Goal: Information Seeking & Learning: Check status

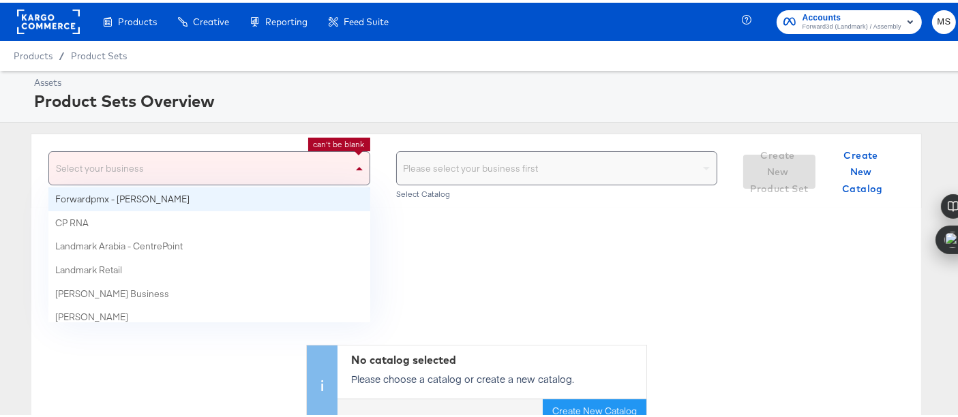
click at [322, 166] on div "Select your business" at bounding box center [209, 165] width 321 height 33
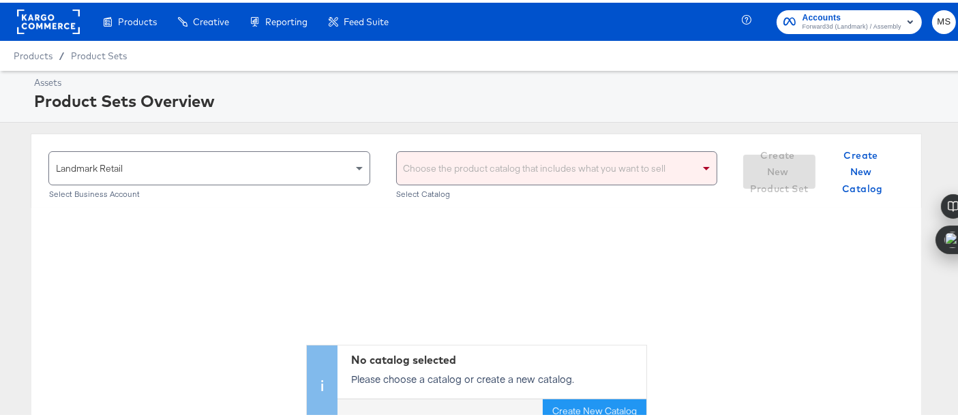
click at [542, 167] on div "Choose the product catalog that includes what you want to sell" at bounding box center [557, 165] width 321 height 33
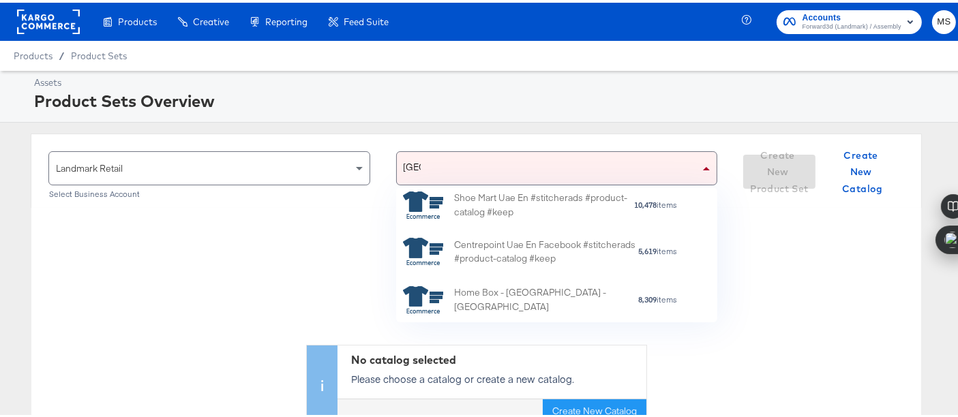
scroll to position [286, 0]
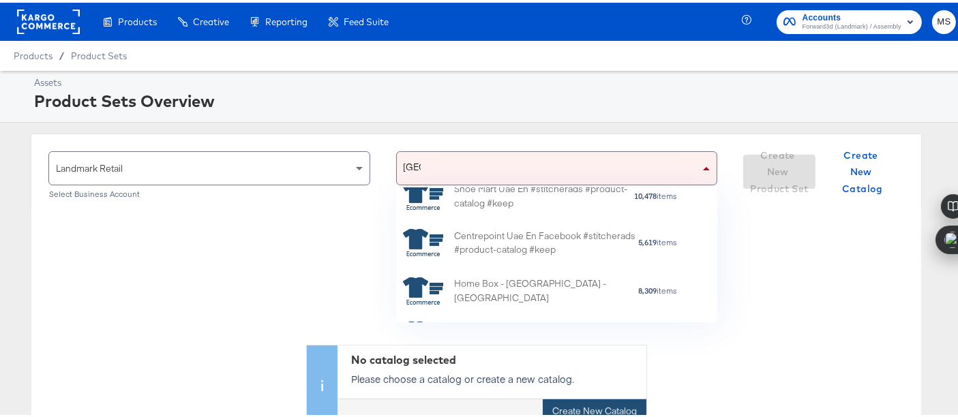
type input "[GEOGRAPHIC_DATA]"
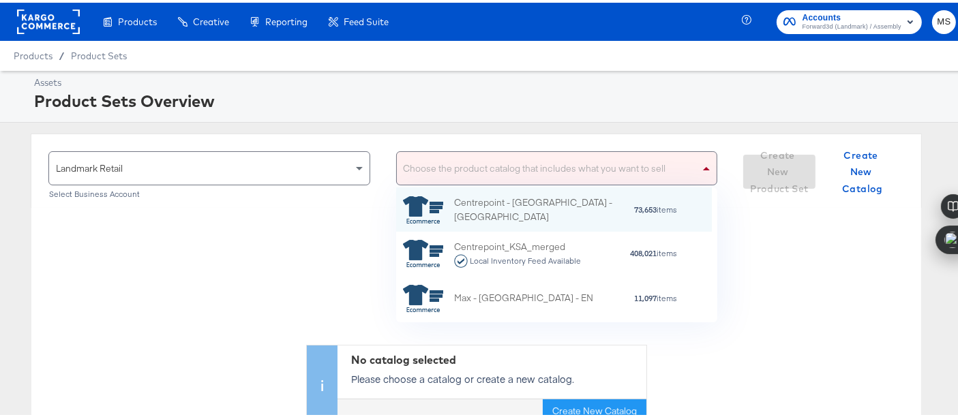
scroll to position [12, 12]
click at [616, 171] on div "Choose the product catalog that includes what you want to sell" at bounding box center [557, 165] width 321 height 33
type input "[GEOGRAPHIC_DATA]"
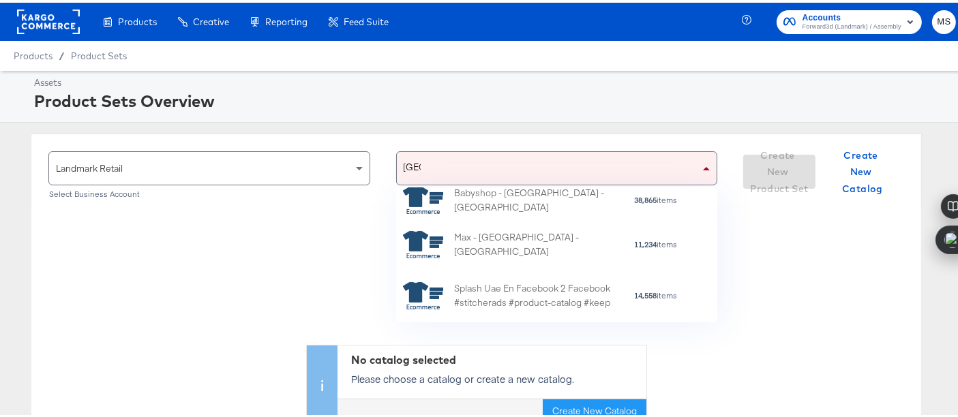
scroll to position [439, 0]
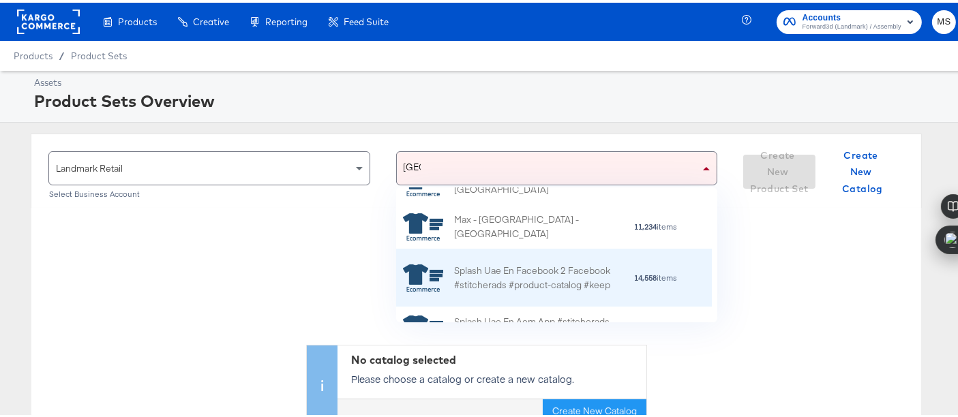
click at [553, 278] on div "Splash Uae En Facebook 2 Facebook #stitcherads #product-catalog #keep" at bounding box center [543, 275] width 179 height 29
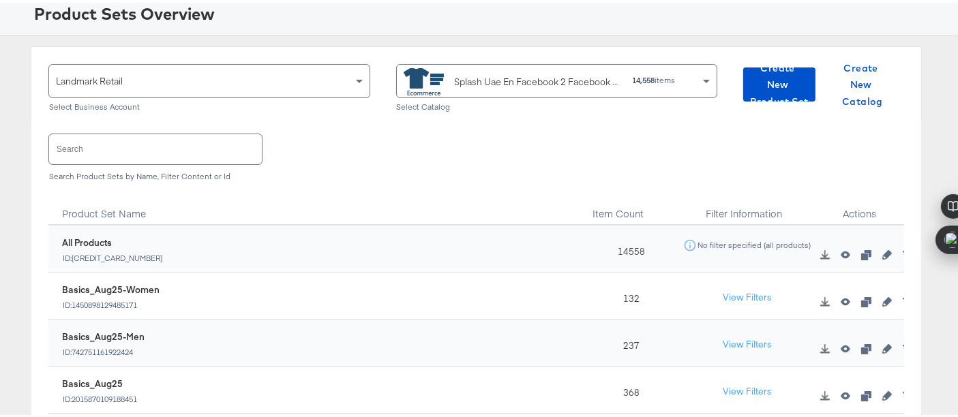
scroll to position [88, 0]
click at [184, 138] on input "text" at bounding box center [155, 145] width 213 height 29
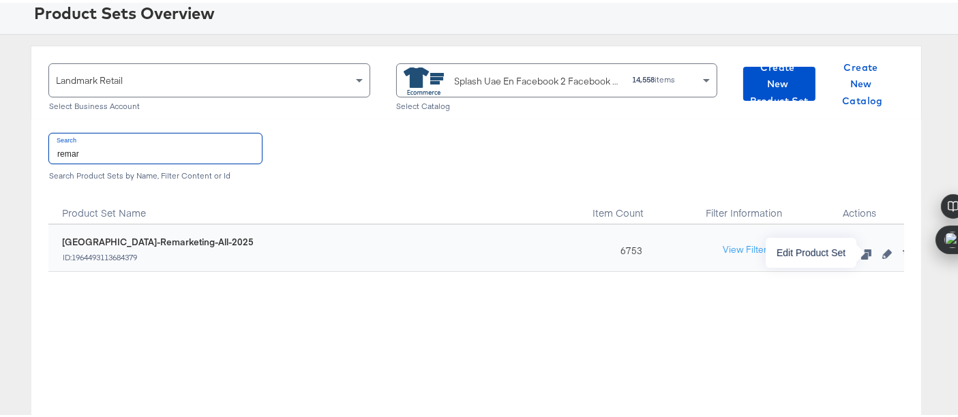
type input "remar"
click at [883, 252] on icon "button" at bounding box center [888, 252] width 10 height 10
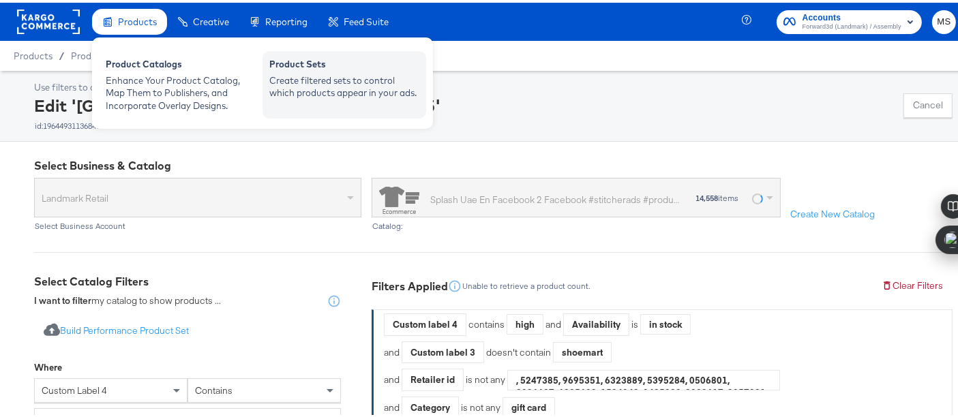
click at [334, 78] on div "Create filtered sets to control which products appear in your ads." at bounding box center [344, 84] width 150 height 25
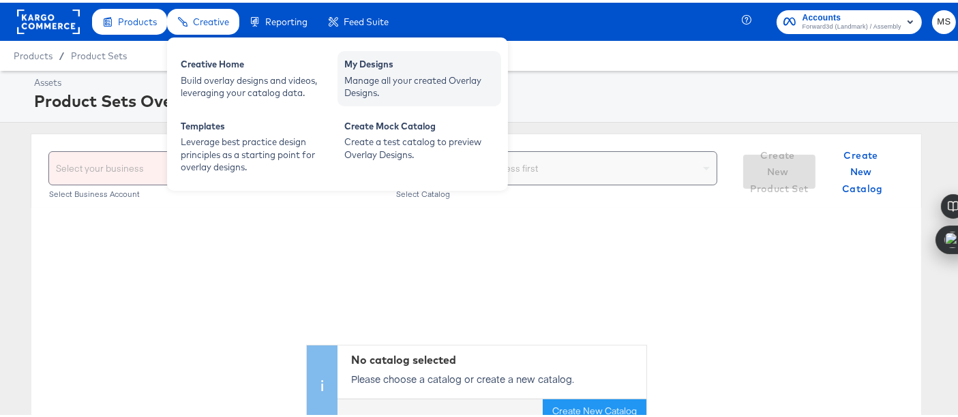
click at [392, 61] on div "My Designs" at bounding box center [419, 63] width 150 height 16
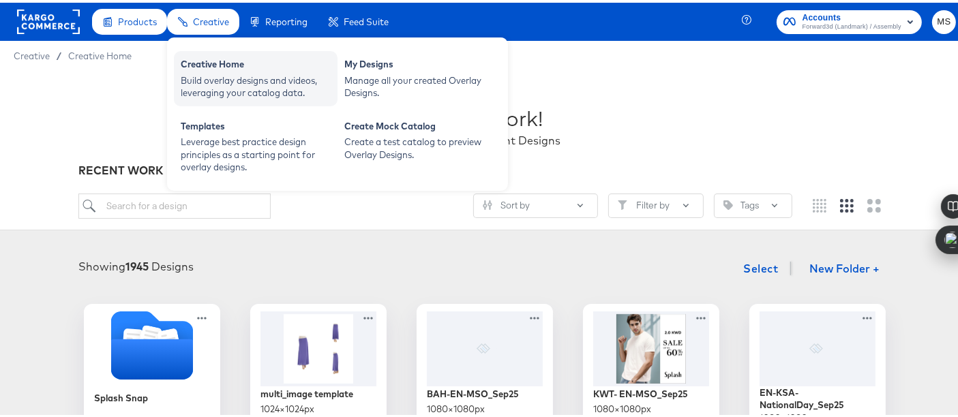
click at [228, 66] on div "Creative Home" at bounding box center [256, 63] width 150 height 16
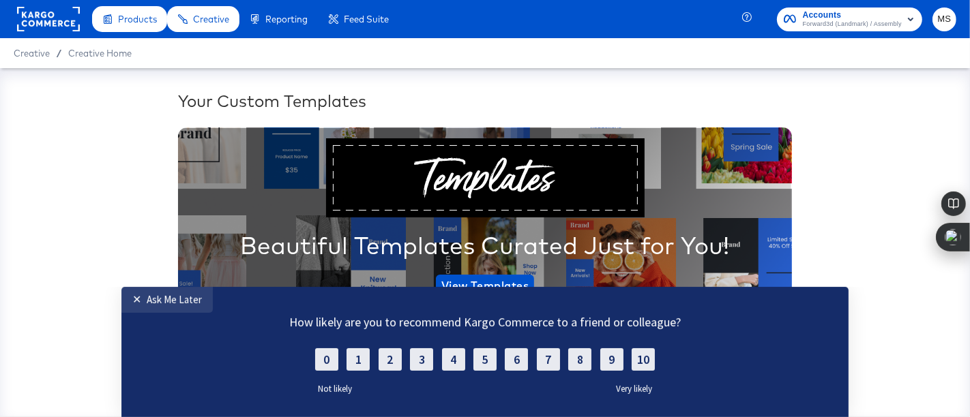
click at [338, 391] on label "Not likely" at bounding box center [330, 389] width 44 height 12
click at [381, 358] on label "2" at bounding box center [390, 357] width 25 height 24
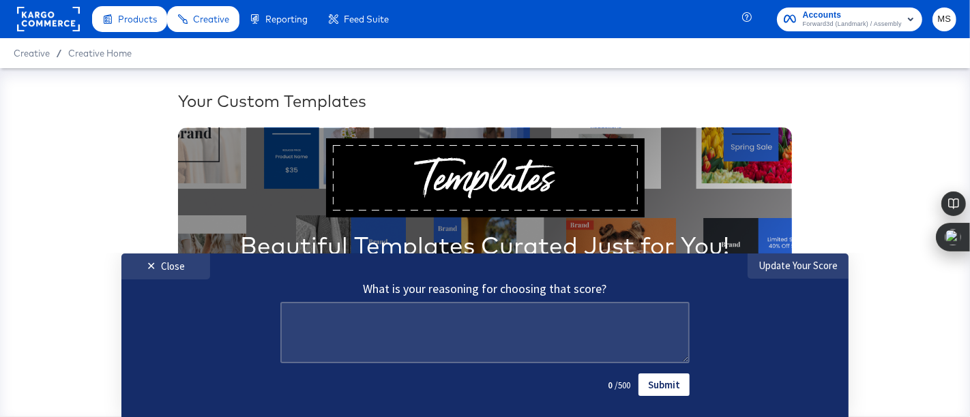
click at [655, 381] on link "Submit" at bounding box center [663, 384] width 51 height 23
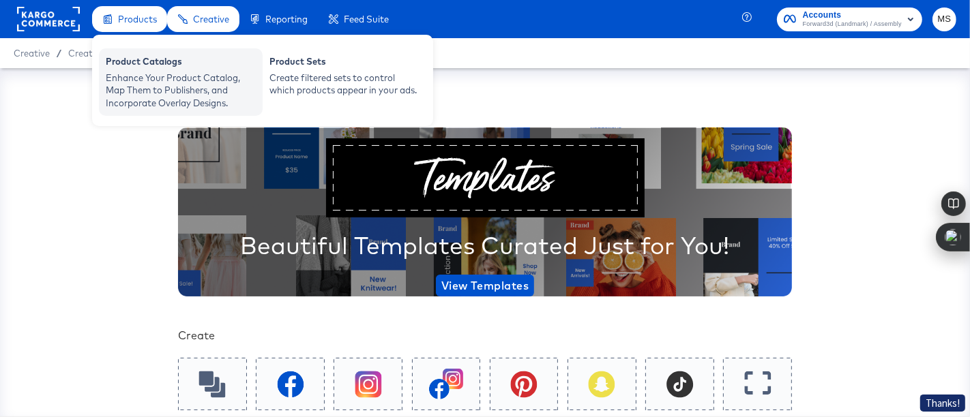
click at [134, 78] on div "Enhance Your Product Catalog, Map Them to Publishers, and Incorporate Overlay D…" at bounding box center [181, 91] width 150 height 38
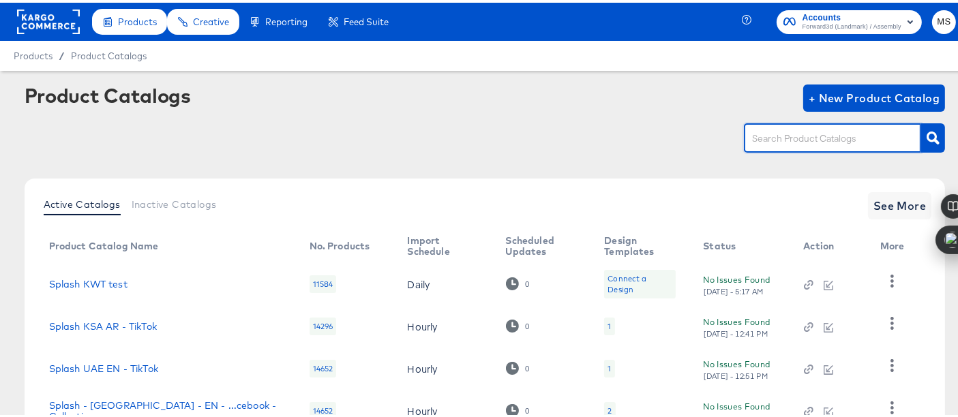
click at [827, 134] on input "text" at bounding box center [822, 136] width 145 height 16
type input "[GEOGRAPHIC_DATA]"
click at [927, 134] on icon "button" at bounding box center [933, 135] width 13 height 13
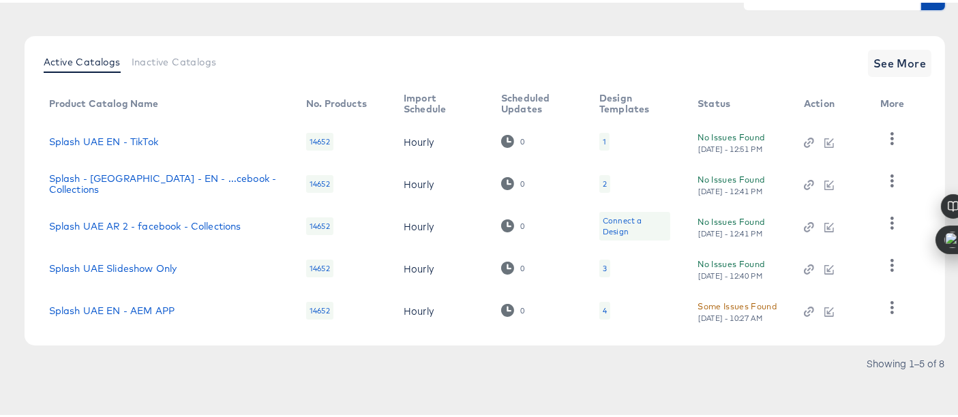
scroll to position [144, 0]
click at [887, 63] on span "See More" at bounding box center [900, 59] width 53 height 19
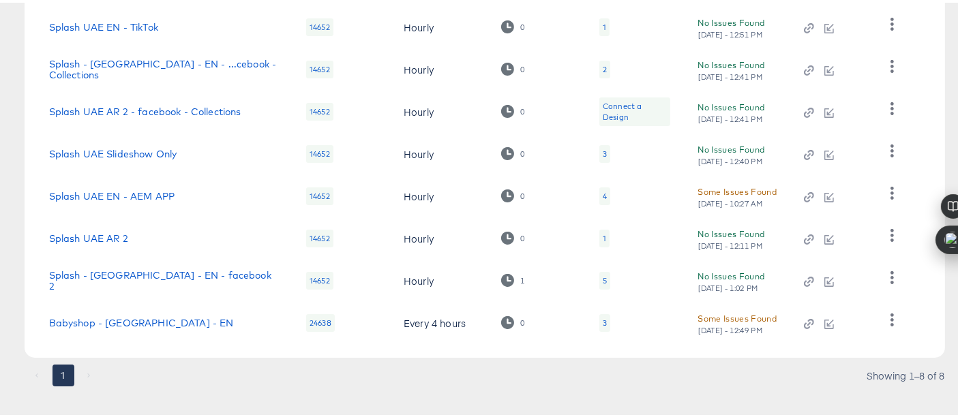
scroll to position [271, 0]
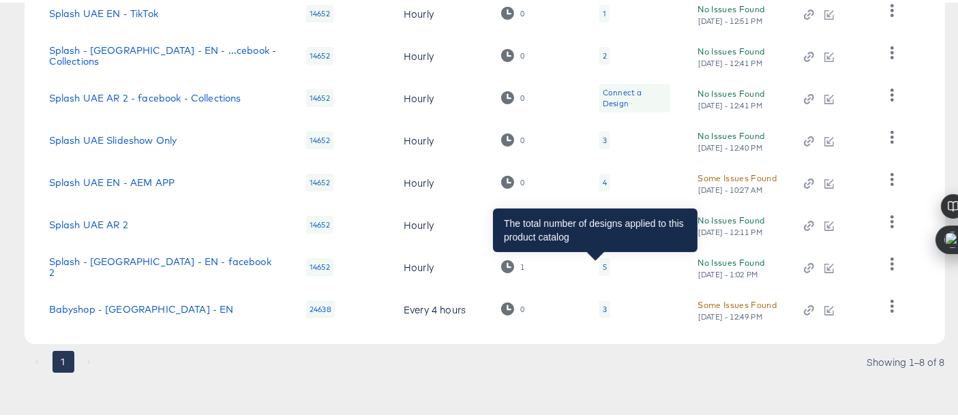
click at [603, 264] on div "5" at bounding box center [605, 264] width 4 height 11
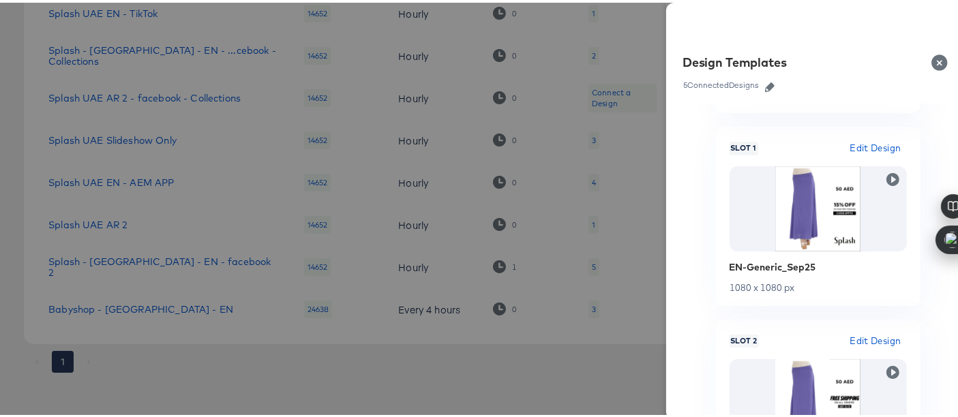
scroll to position [158, 0]
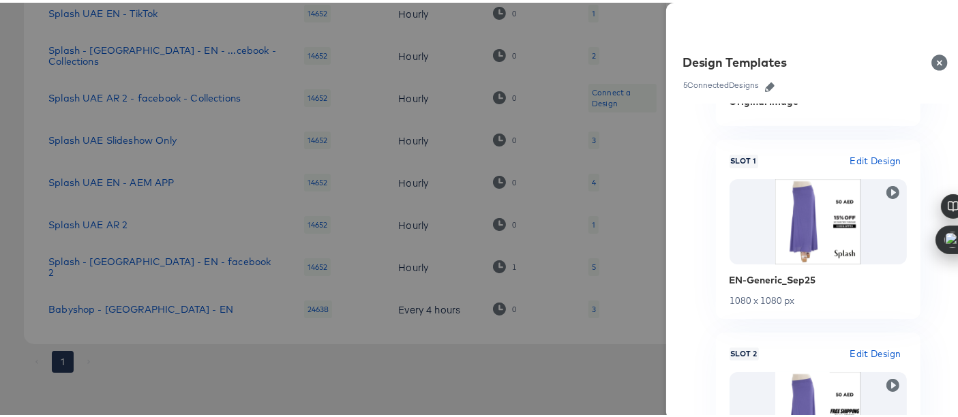
click at [850, 158] on span "Edit Design" at bounding box center [875, 159] width 51 height 16
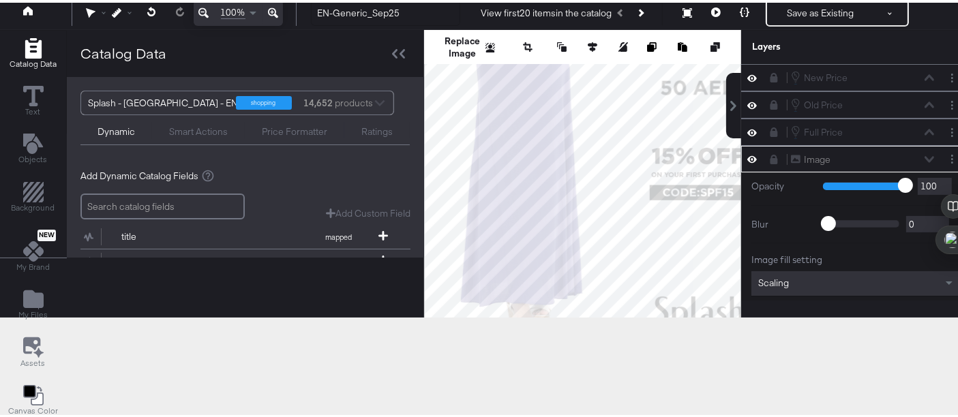
scroll to position [22, 0]
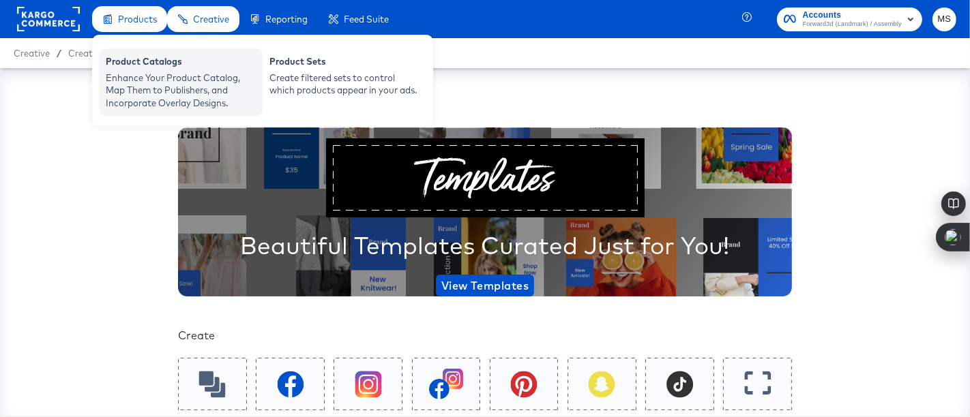
click at [162, 78] on div "Enhance Your Product Catalog, Map Them to Publishers, and Incorporate Overlay D…" at bounding box center [181, 91] width 150 height 38
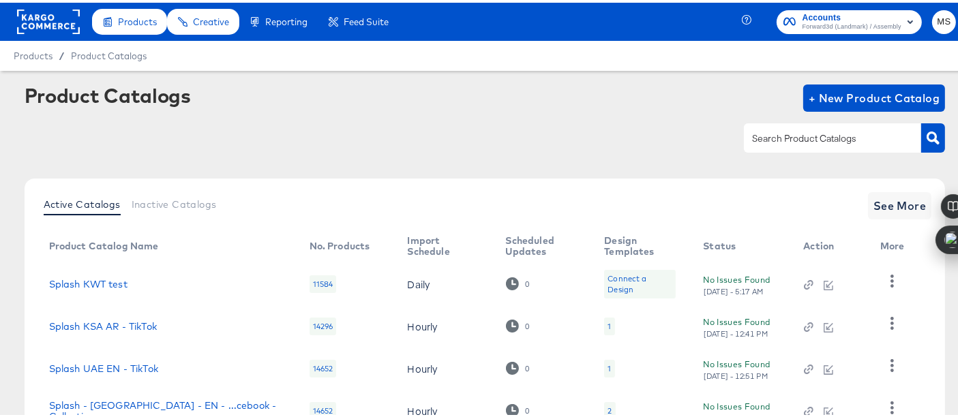
click at [836, 128] on input "text" at bounding box center [822, 136] width 145 height 16
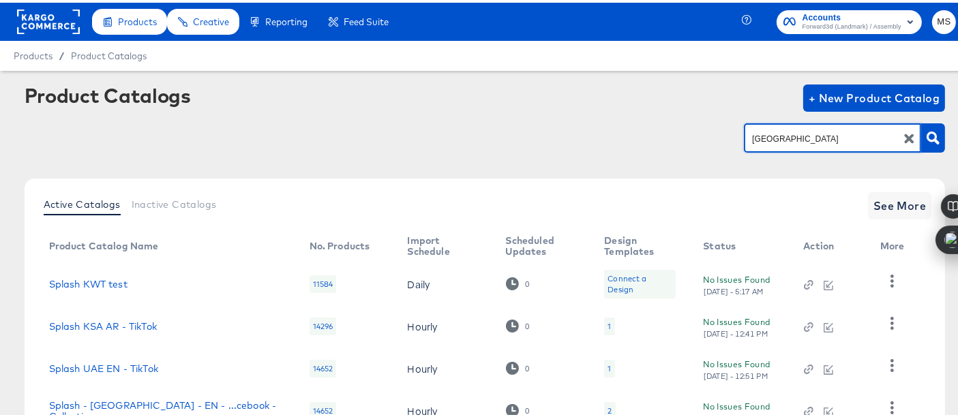
type input "[GEOGRAPHIC_DATA]"
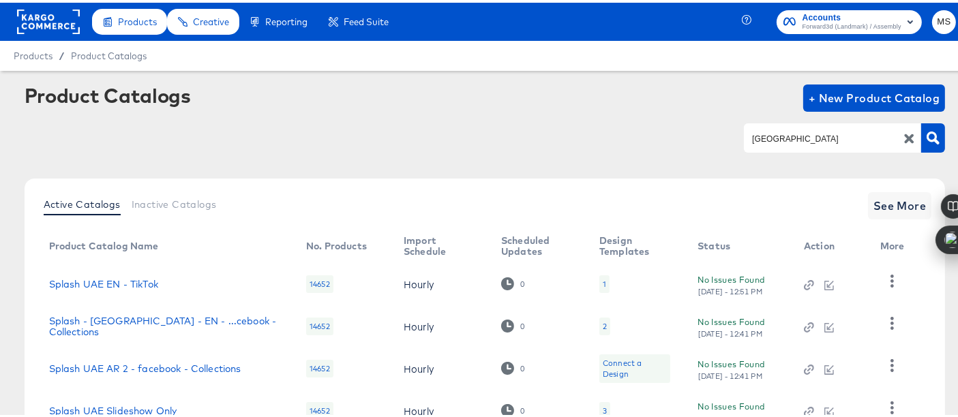
drag, startPoint x: 958, startPoint y: 127, endPoint x: 969, endPoint y: 251, distance: 124.7
click at [969, 251] on html "Products Creative Reporting Feed Suite Accounts Forward3d (Landmark) / Assembly…" at bounding box center [485, 208] width 970 height 417
click at [776, 100] on div "Product Catalogs + New Product Catalog" at bounding box center [486, 95] width 922 height 27
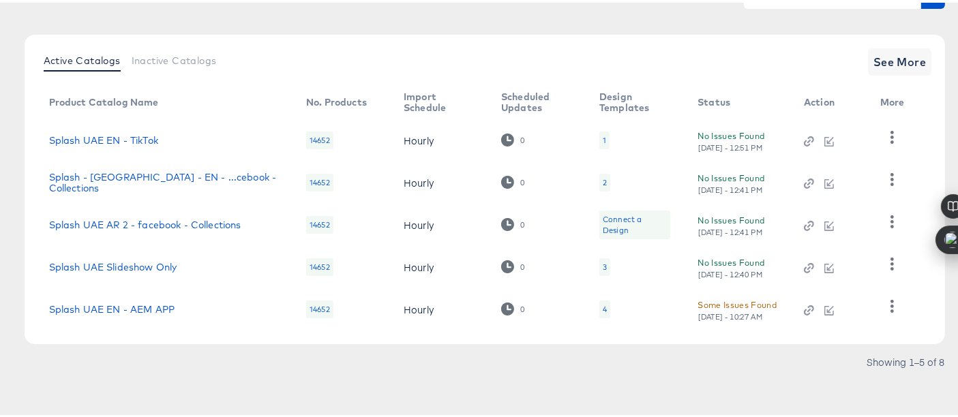
click at [885, 74] on div "Active Catalogs Inactive Catalogs See More Product Catalog Name No. Products Im…" at bounding box center [486, 187] width 922 height 310
click at [888, 62] on span "See More" at bounding box center [900, 59] width 53 height 19
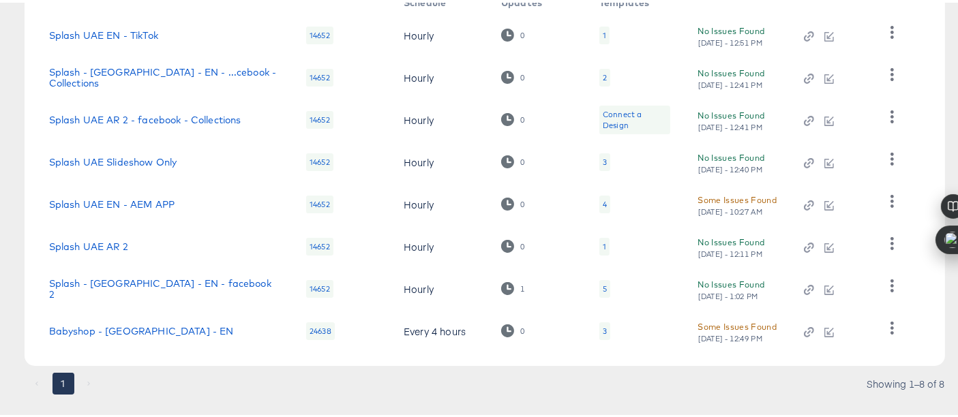
scroll to position [271, 0]
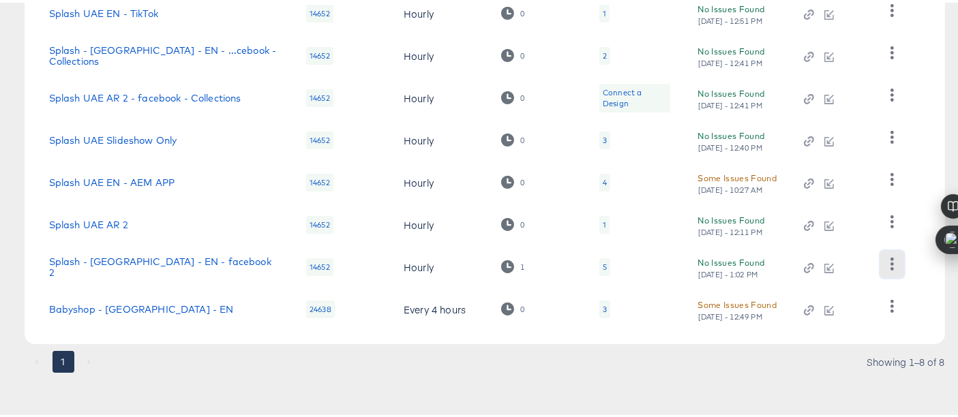
click at [890, 260] on icon "button" at bounding box center [892, 261] width 13 height 13
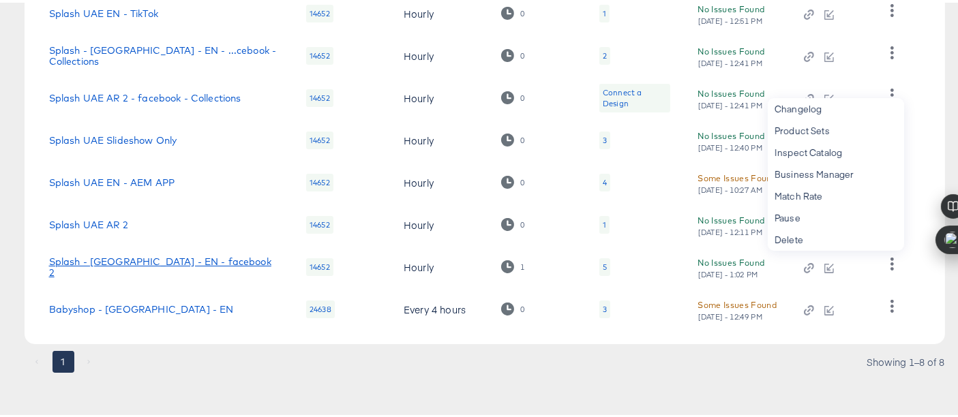
click at [138, 264] on link "Splash - [GEOGRAPHIC_DATA] - EN - facebook 2" at bounding box center [164, 265] width 231 height 22
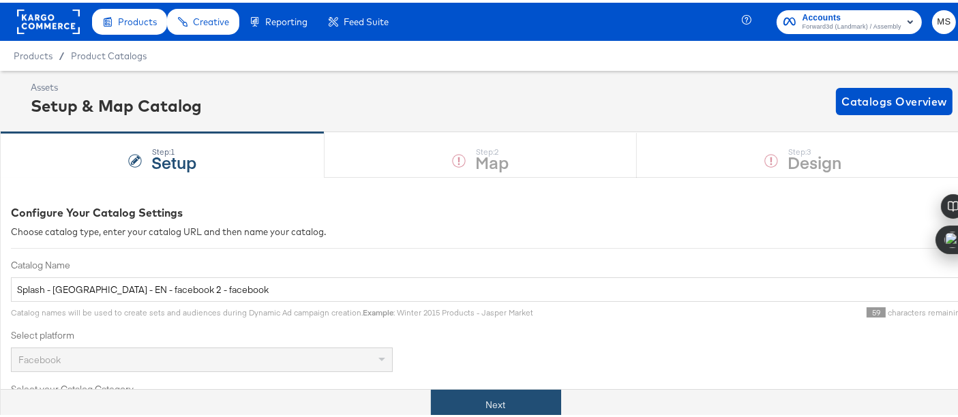
click at [516, 402] on button "Next" at bounding box center [496, 402] width 130 height 31
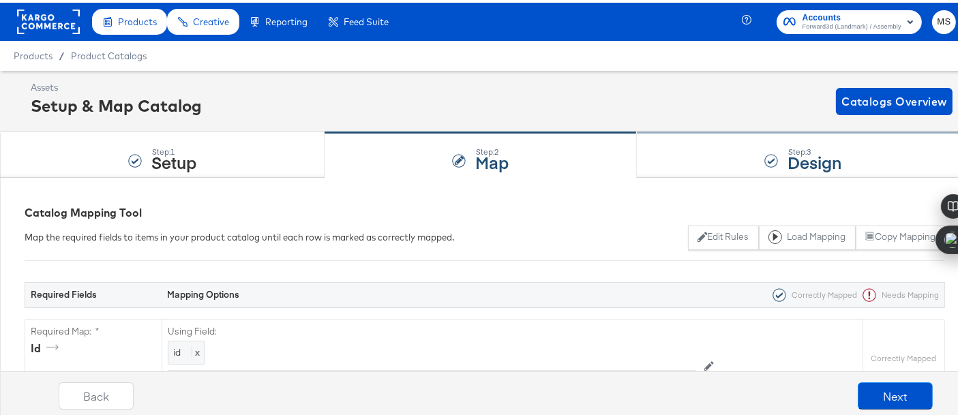
click at [767, 135] on div "Step: 3 Design" at bounding box center [803, 152] width 333 height 45
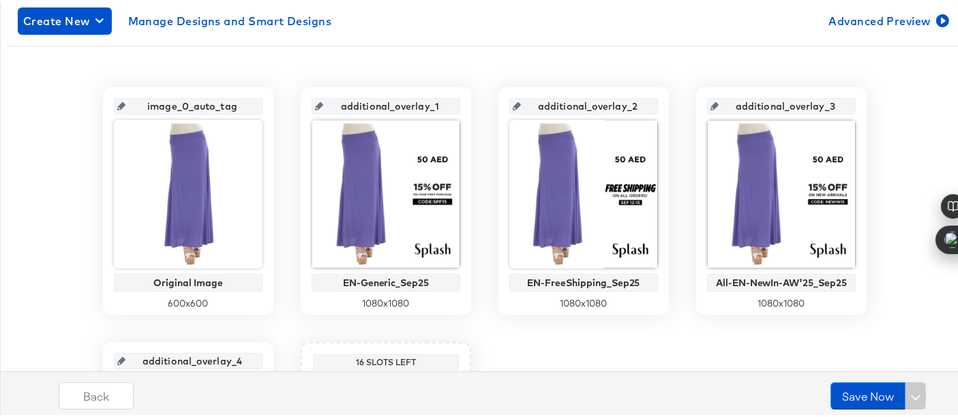
scroll to position [238, 0]
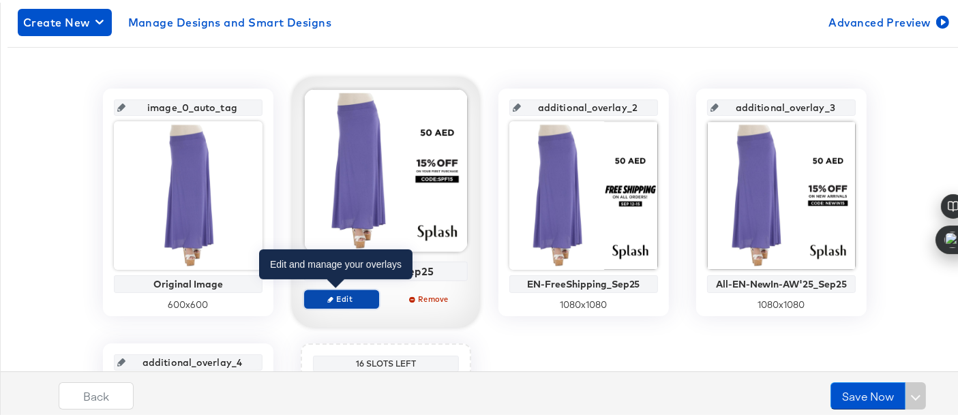
click at [358, 292] on span "Edit" at bounding box center [341, 296] width 63 height 10
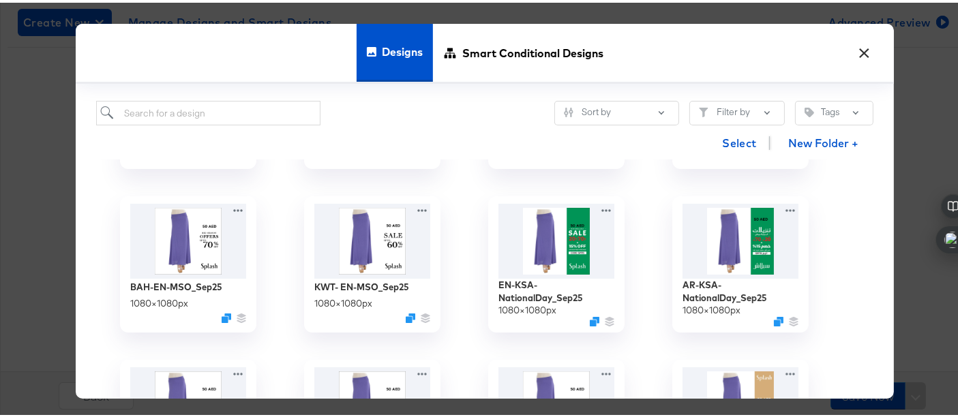
scroll to position [0, 0]
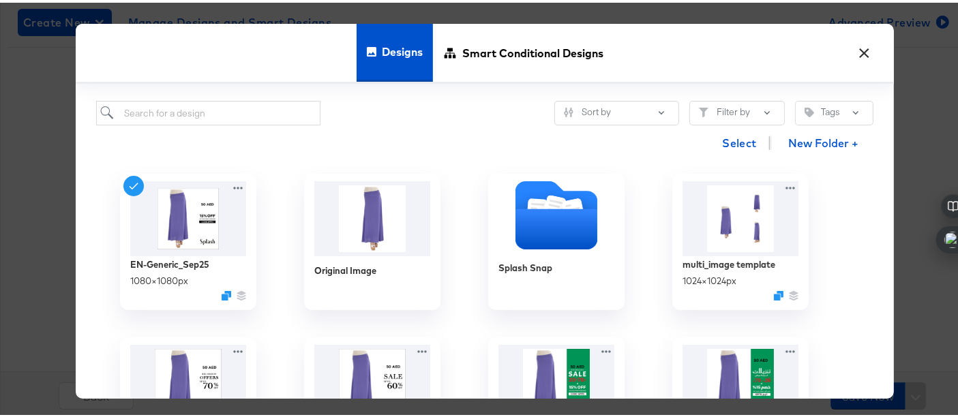
click at [863, 50] on button "×" at bounding box center [865, 47] width 25 height 25
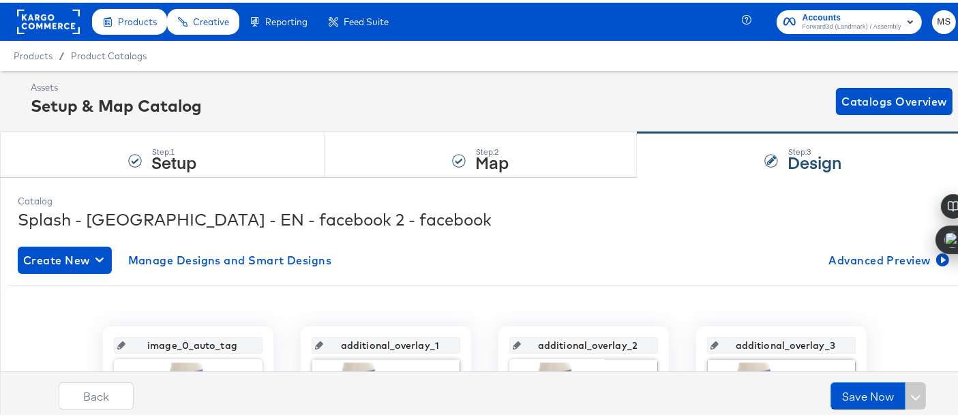
click at [902, 20] on rect "button" at bounding box center [910, 19] width 16 height 16
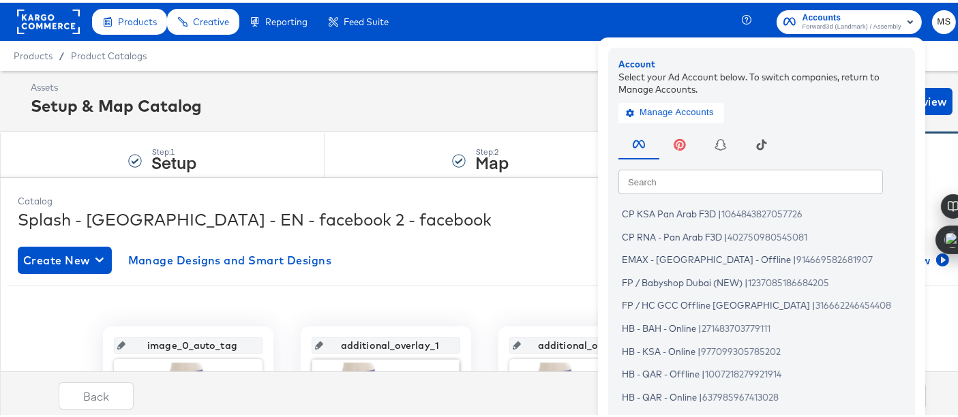
click at [806, 183] on input "text" at bounding box center [751, 178] width 265 height 25
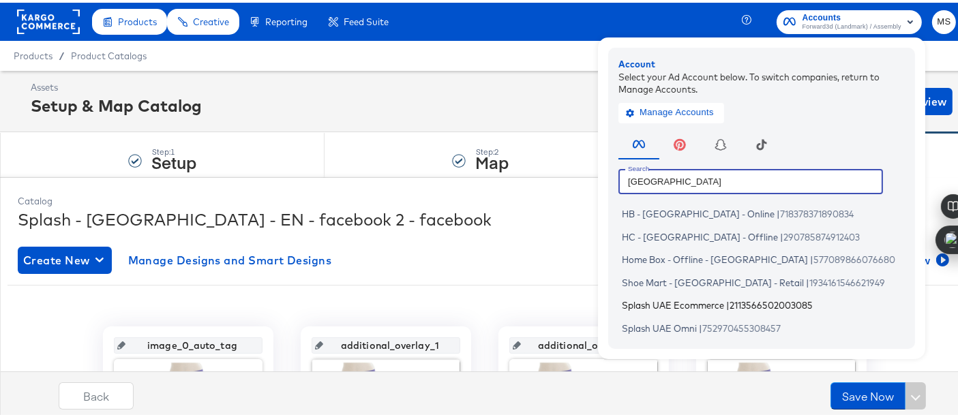
type input "[GEOGRAPHIC_DATA]"
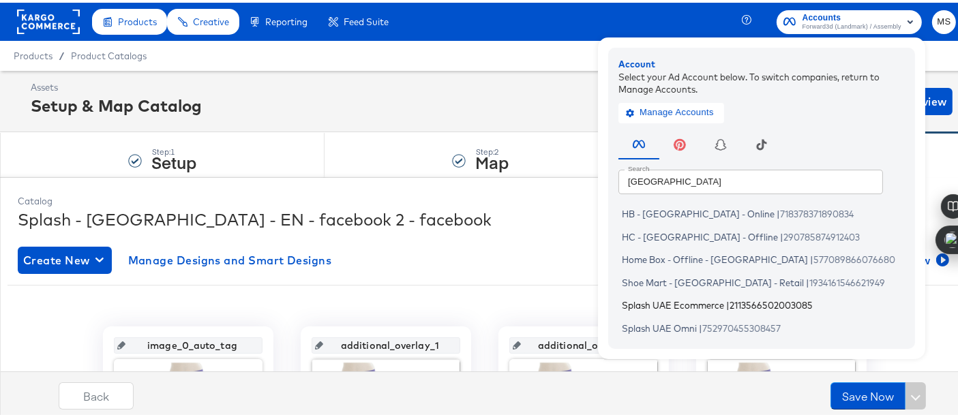
drag, startPoint x: 666, startPoint y: 302, endPoint x: 651, endPoint y: 298, distance: 16.1
click at [651, 298] on span "Splash UAE Ecommerce" at bounding box center [673, 302] width 102 height 11
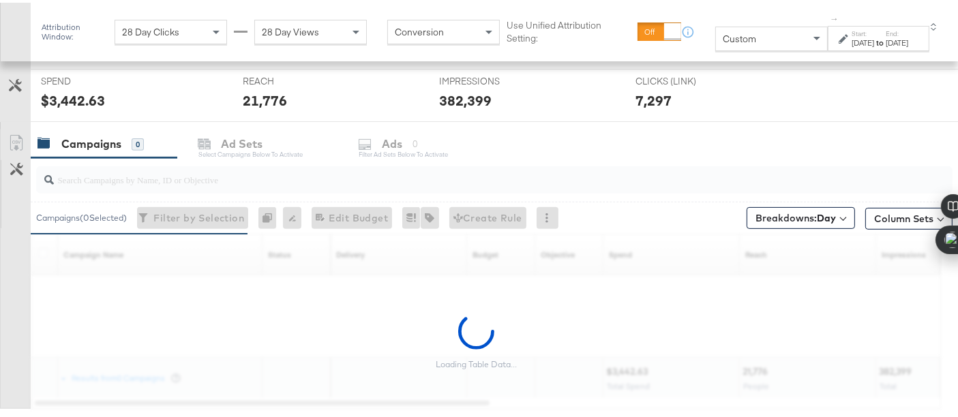
scroll to position [568, 0]
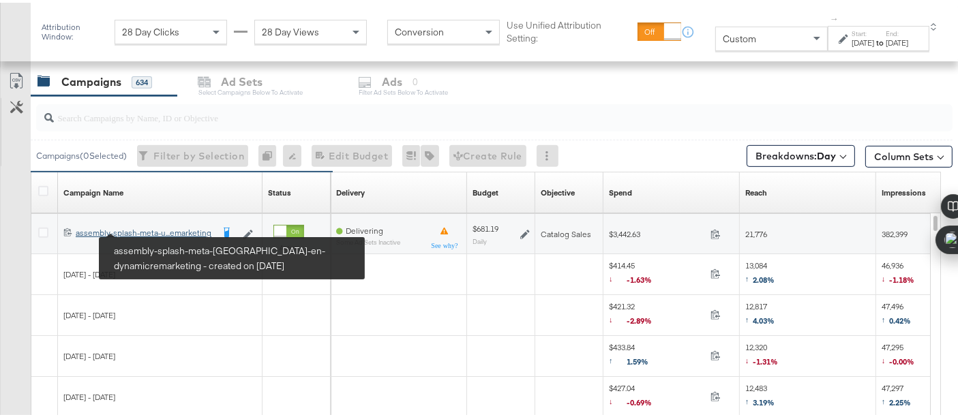
click at [150, 229] on div "assembly-splash-meta-uae-en-dynamicremarketing assembly-splash-meta-u...emarket…" at bounding box center [144, 230] width 136 height 11
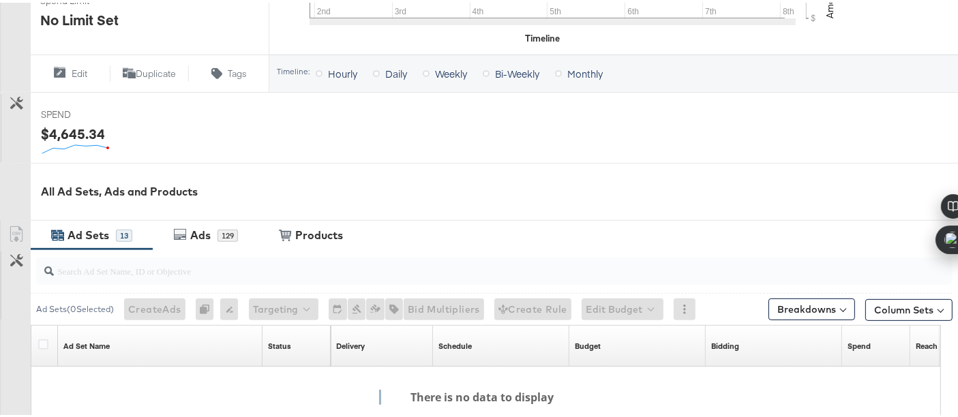
scroll to position [498, 0]
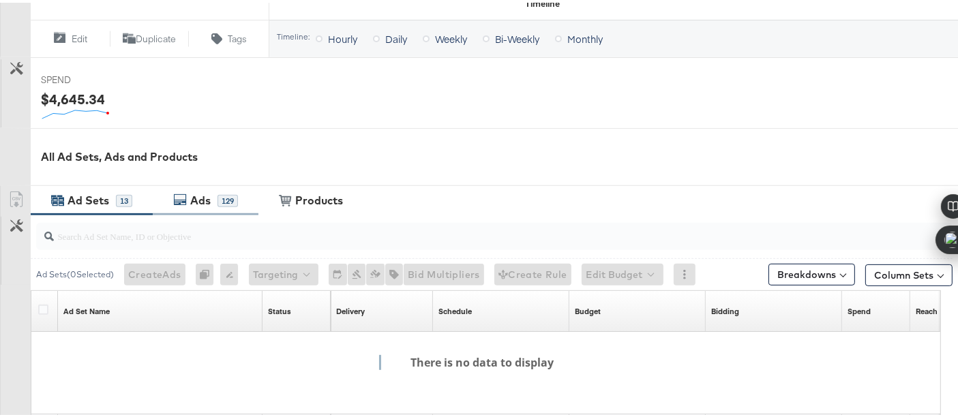
click at [196, 194] on div "Ads" at bounding box center [200, 198] width 20 height 16
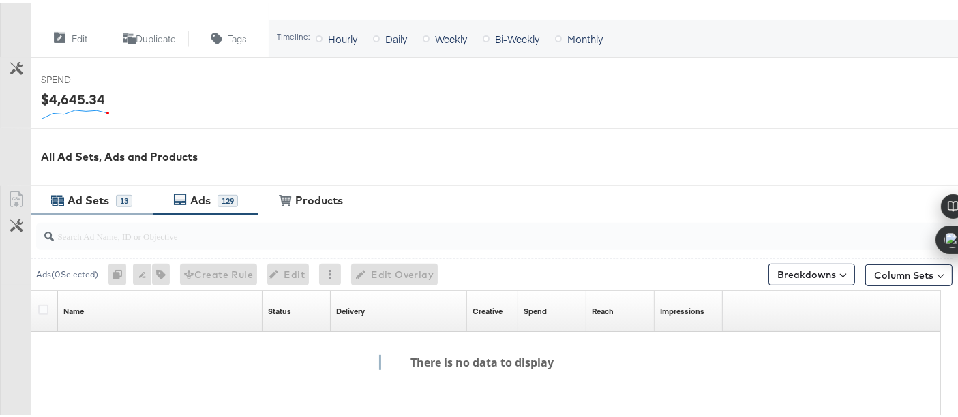
click at [86, 205] on div "Ad Sets 13" at bounding box center [92, 197] width 122 height 29
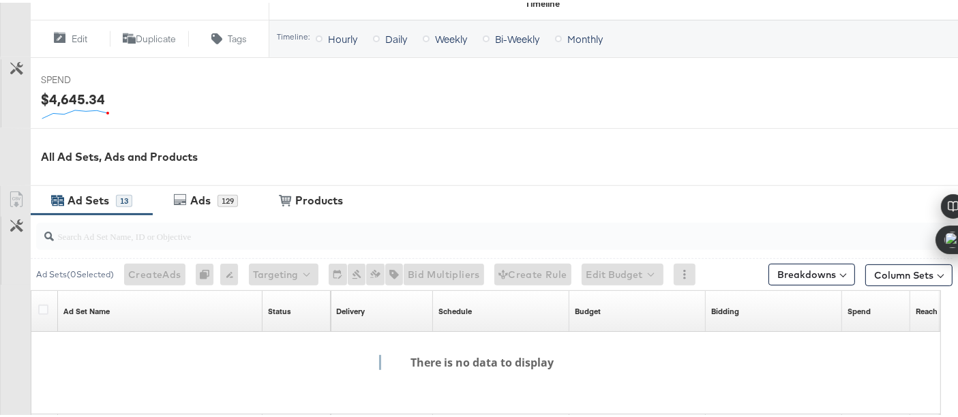
scroll to position [654, 0]
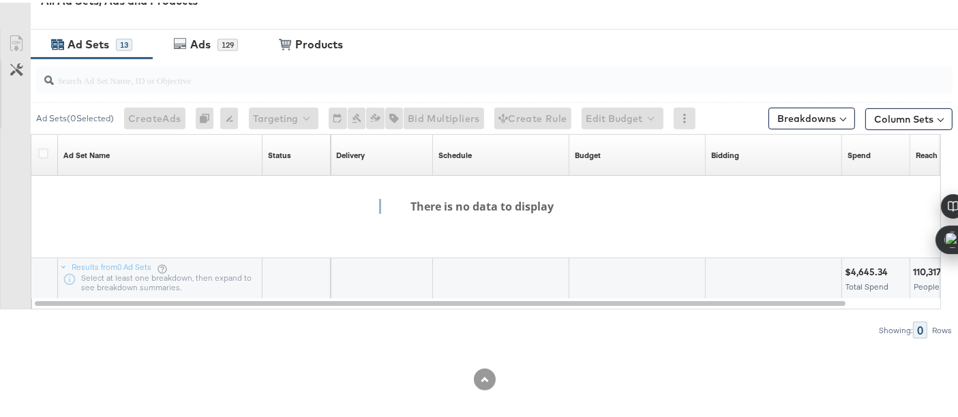
click at [93, 42] on div "Ad Sets" at bounding box center [89, 42] width 42 height 16
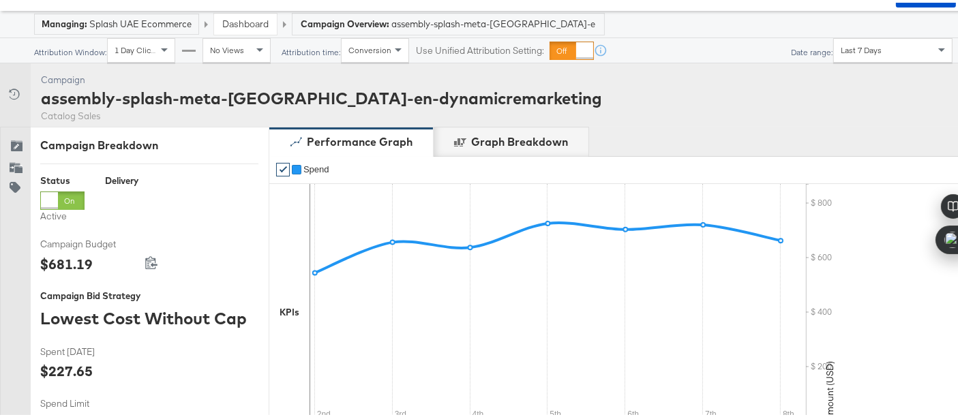
scroll to position [53, 0]
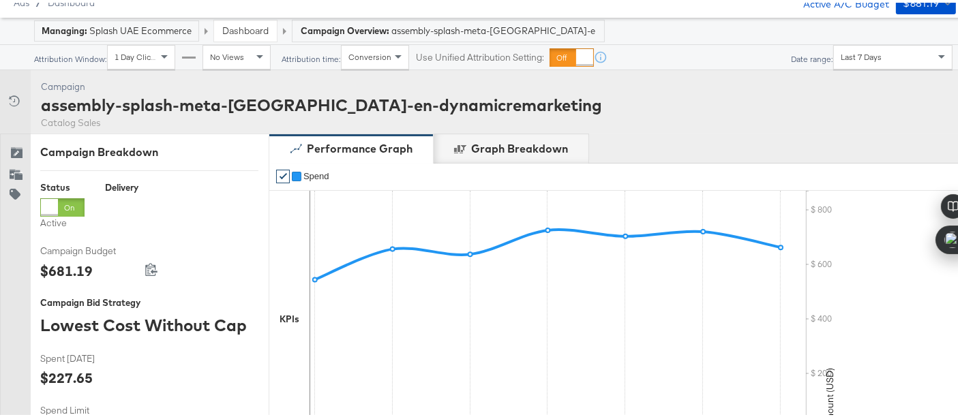
click at [452, 18] on div "Campaign Overview: assembly-splash-meta-uae-en-dynamicremarketing" at bounding box center [449, 28] width 312 height 21
click at [432, 38] on div "Campaign Overview: assembly-splash-meta-uae-en-dynamicremarketing" at bounding box center [449, 28] width 312 height 21
click at [442, 26] on span "assembly-splash-meta-uae-en-dynamicremarketing" at bounding box center [494, 28] width 205 height 13
click at [366, 28] on strong "Campaign Overview:" at bounding box center [345, 28] width 89 height 11
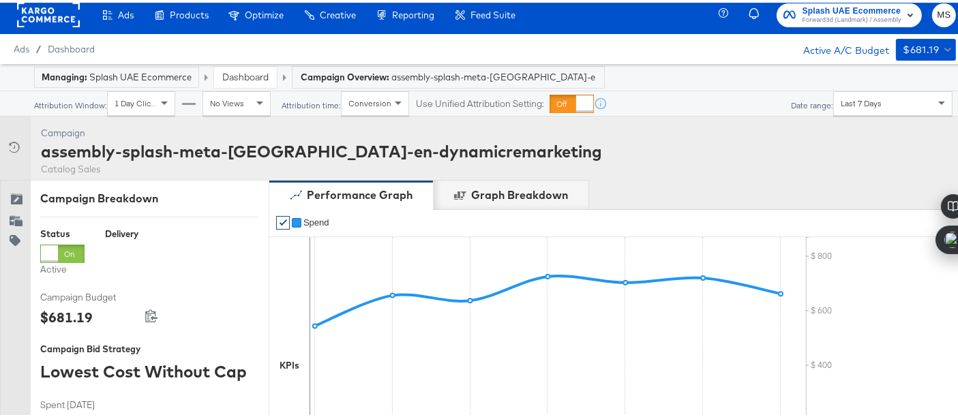
scroll to position [0, 0]
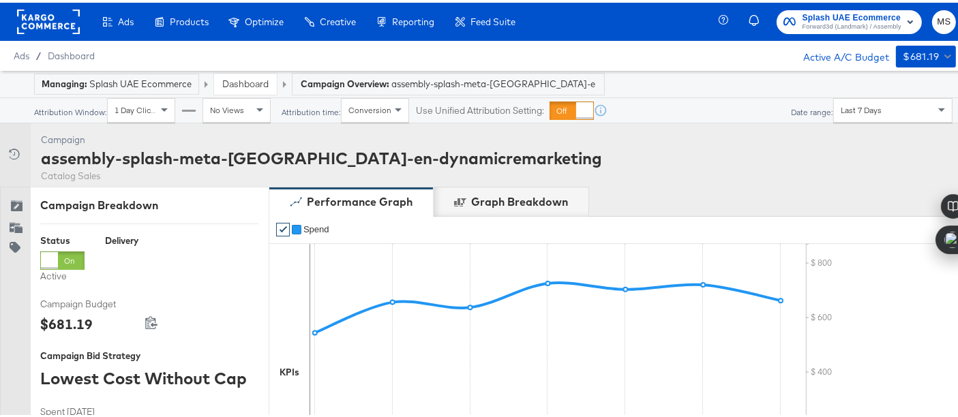
click at [344, 80] on strong "Campaign Overview:" at bounding box center [345, 81] width 89 height 11
click at [72, 200] on div "Campaign Breakdown" at bounding box center [149, 203] width 218 height 16
click at [117, 152] on div "assembly-splash-meta-uae-en-dynamicremarketing" at bounding box center [321, 155] width 561 height 23
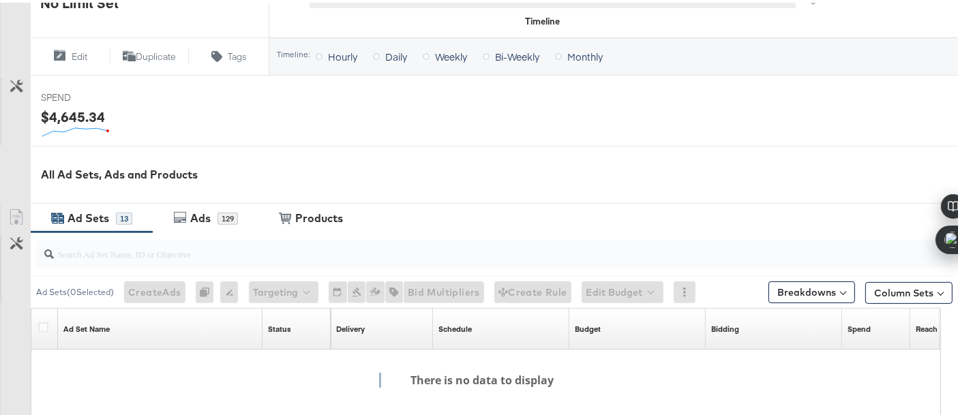
scroll to position [529, 0]
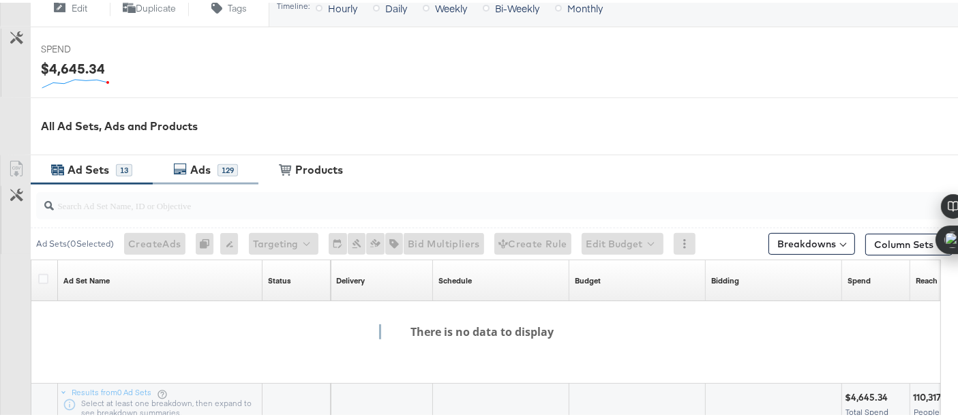
click at [192, 160] on div "Ads" at bounding box center [200, 168] width 20 height 16
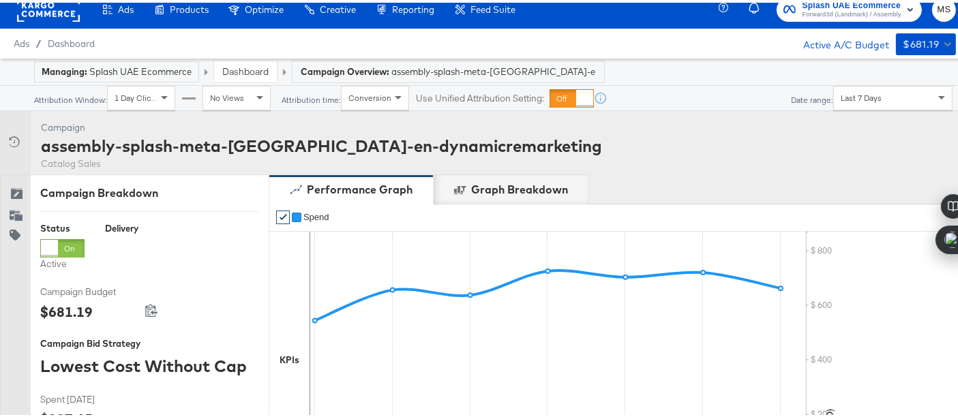
scroll to position [0, 0]
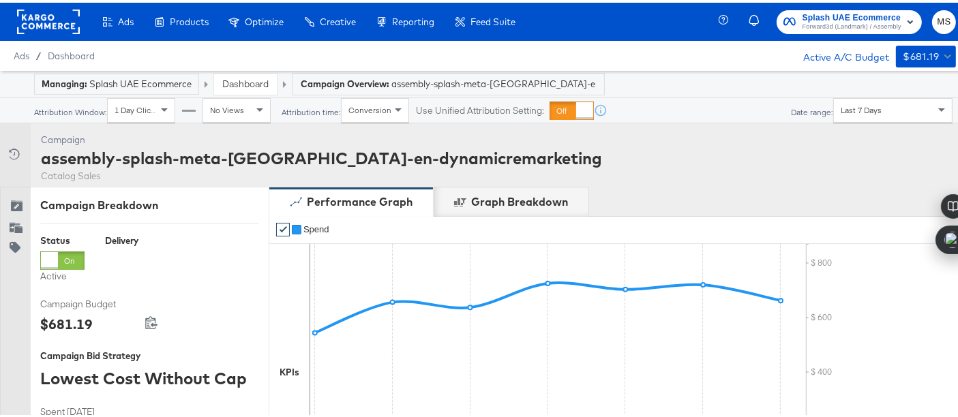
click at [884, 114] on div "Last 7 Days" at bounding box center [893, 107] width 118 height 23
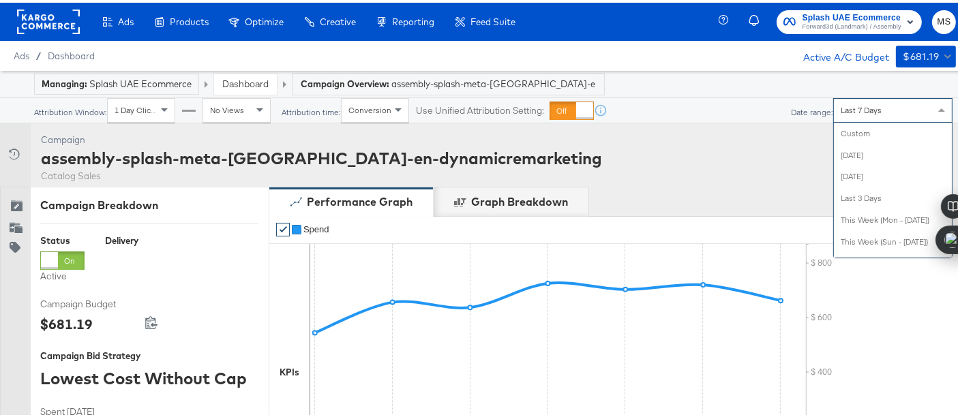
scroll to position [173, 0]
click at [729, 108] on div "Attribution Window: 1 Day Clicks No Views Attribution time: Conversion Use Unif…" at bounding box center [485, 108] width 990 height 25
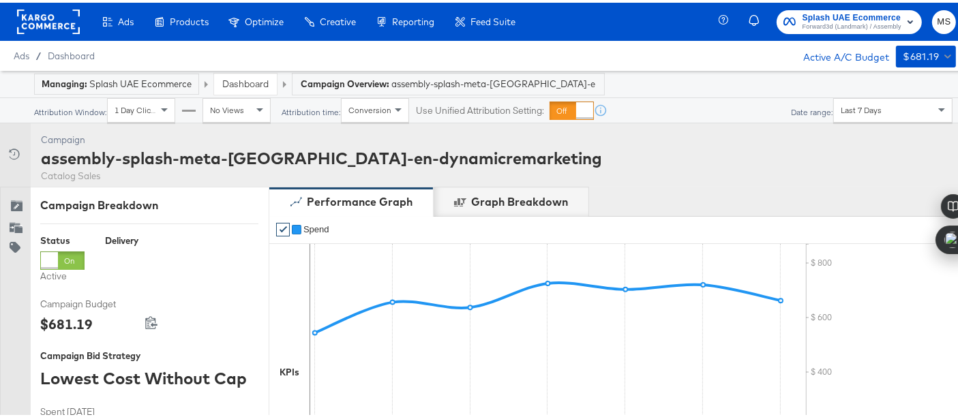
click at [56, 202] on div "Campaign Breakdown" at bounding box center [149, 203] width 218 height 16
click at [55, 53] on span "Dashboard" at bounding box center [72, 53] width 48 height 11
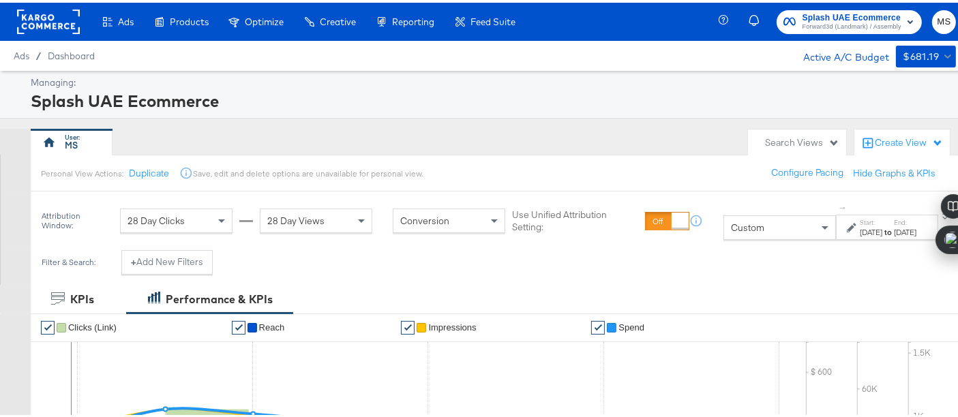
click at [895, 227] on div "May 31st 2025" at bounding box center [906, 229] width 23 height 11
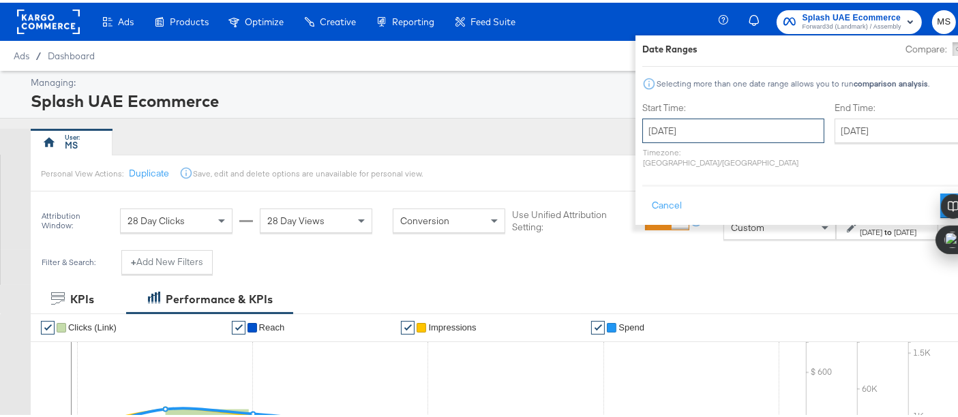
click at [709, 123] on input "May 24th 2025" at bounding box center [734, 128] width 182 height 25
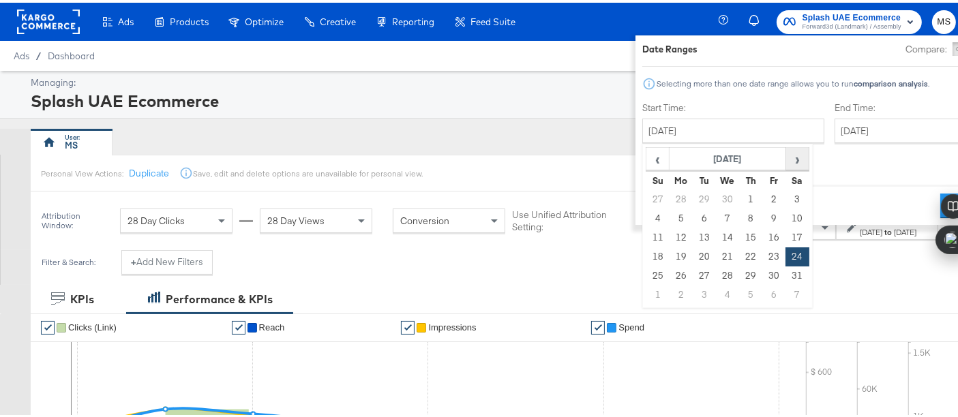
click at [787, 162] on span "›" at bounding box center [797, 156] width 21 height 20
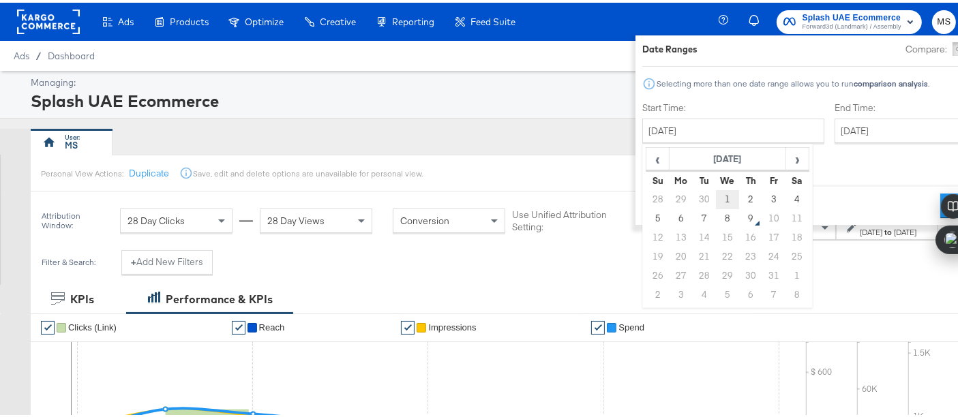
click at [716, 192] on td "1" at bounding box center [727, 197] width 23 height 19
type input "October 1st 2025"
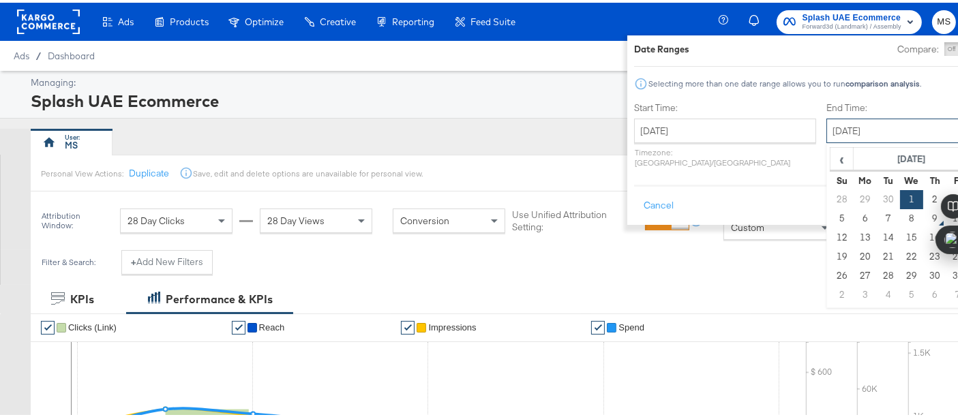
click at [855, 135] on input "October 1st 2025" at bounding box center [898, 128] width 143 height 25
click at [924, 215] on td "9" at bounding box center [935, 216] width 23 height 19
type input "October 9th 2025"
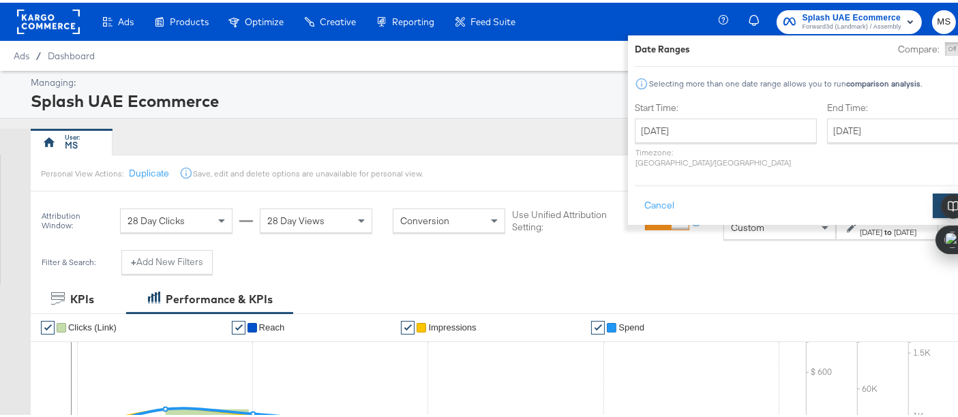
click at [933, 195] on button "Apply" at bounding box center [954, 203] width 43 height 25
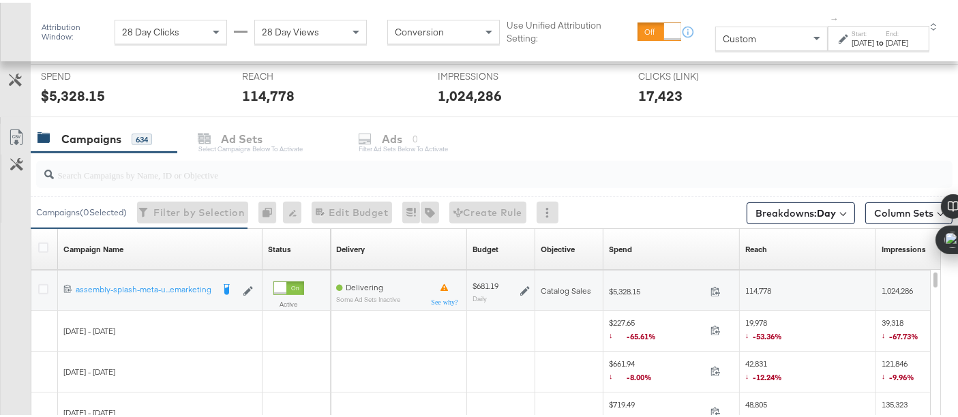
scroll to position [516, 0]
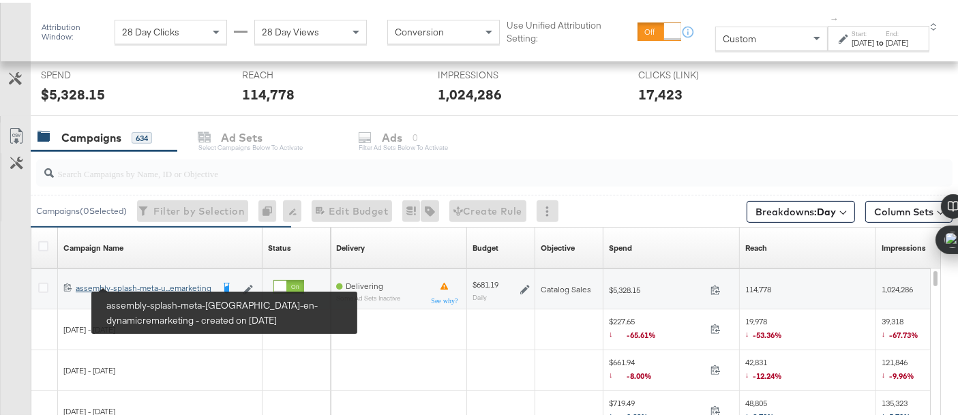
click at [143, 283] on div "assembly-splash-meta-uae-en-dynamicremarketing assembly-splash-meta-u...emarket…" at bounding box center [144, 285] width 136 height 11
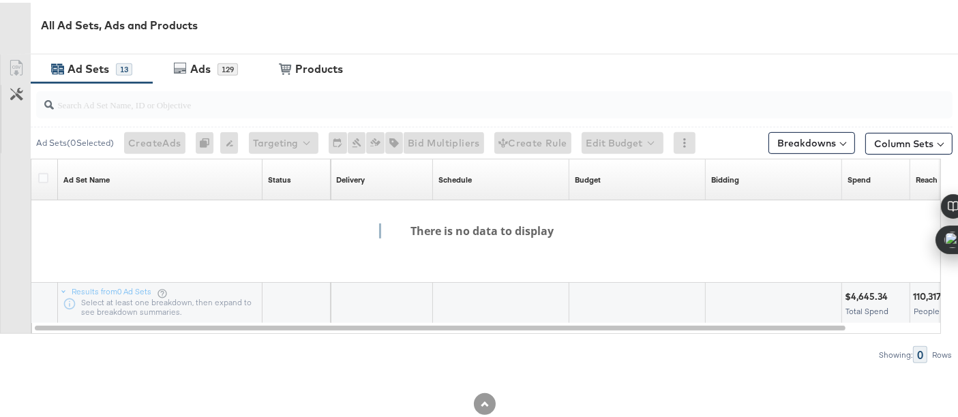
scroll to position [654, 0]
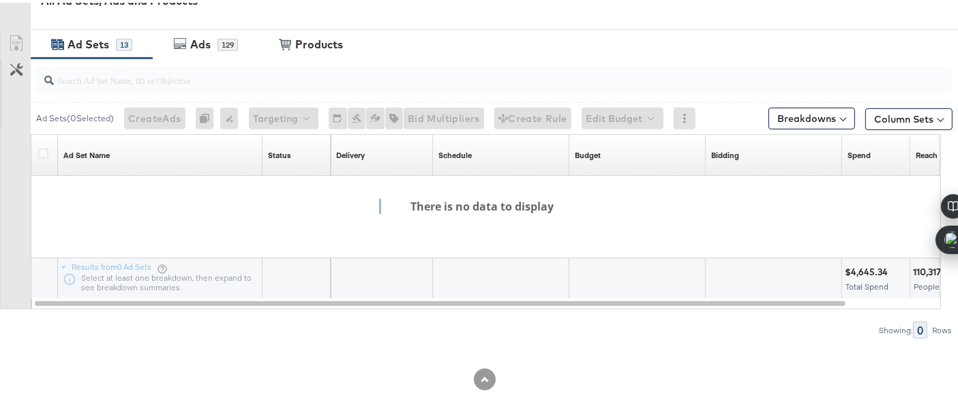
click at [78, 39] on div "Ad Sets" at bounding box center [89, 42] width 42 height 16
click at [185, 34] on icon at bounding box center [180, 41] width 14 height 14
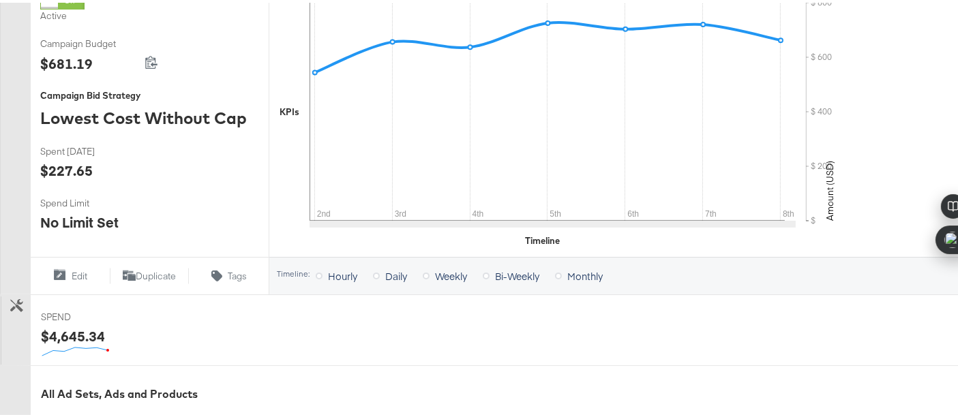
scroll to position [244, 0]
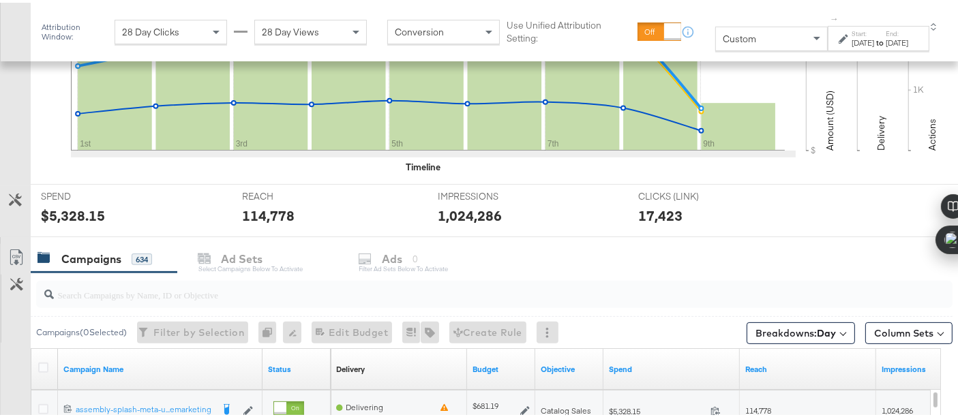
scroll to position [393, 0]
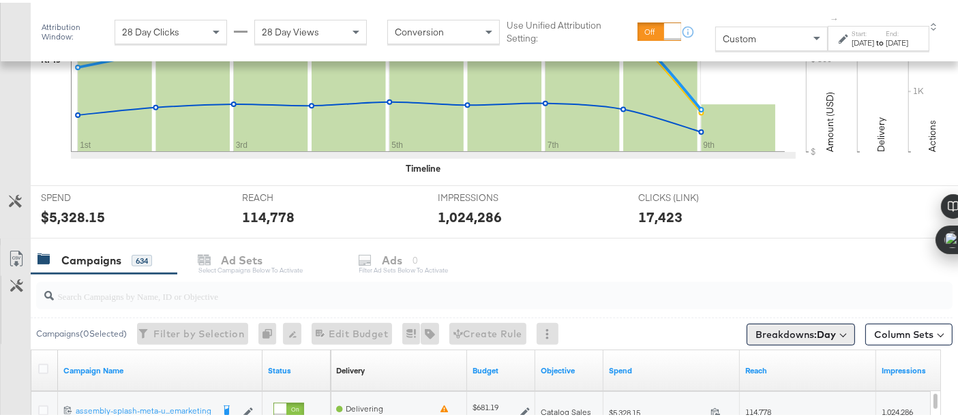
click at [821, 327] on b "Day" at bounding box center [826, 332] width 19 height 12
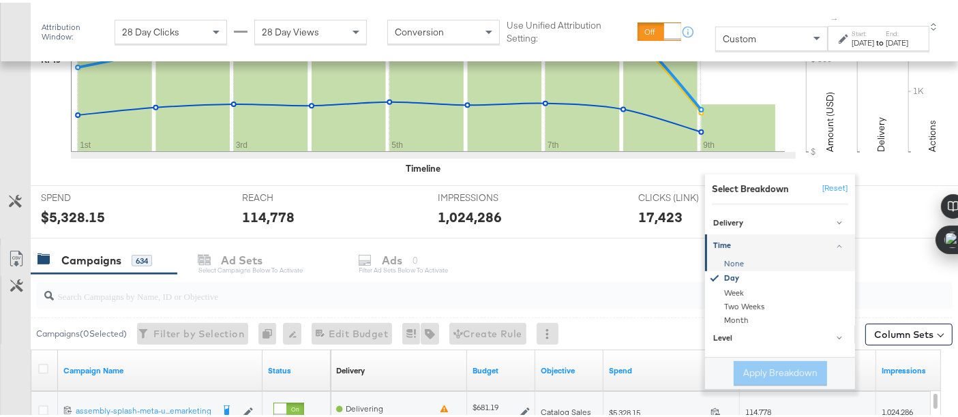
click at [729, 256] on div "None" at bounding box center [781, 261] width 148 height 14
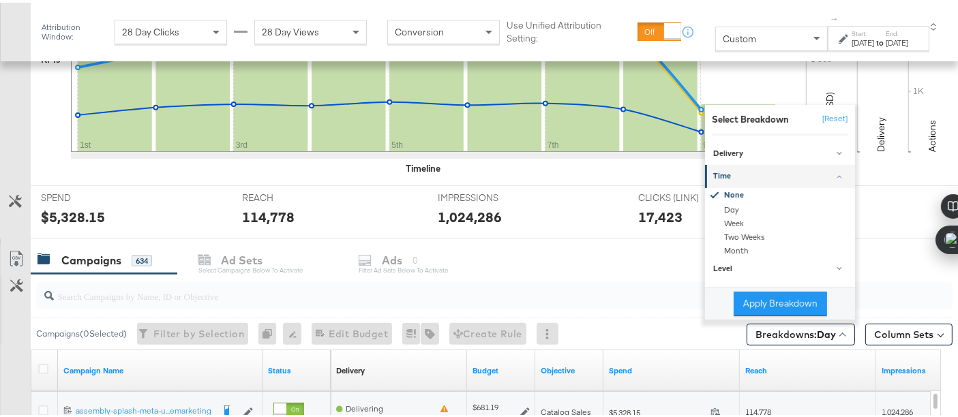
click at [779, 295] on button "Apply Breakdown" at bounding box center [780, 301] width 93 height 25
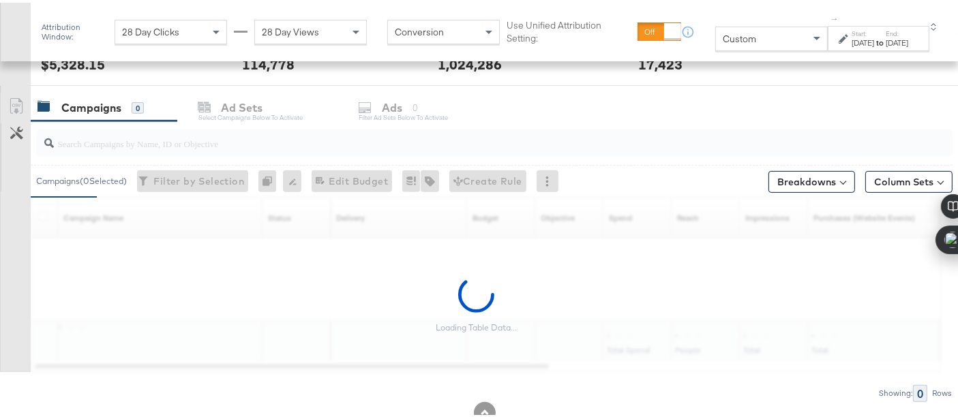
scroll to position [585, 0]
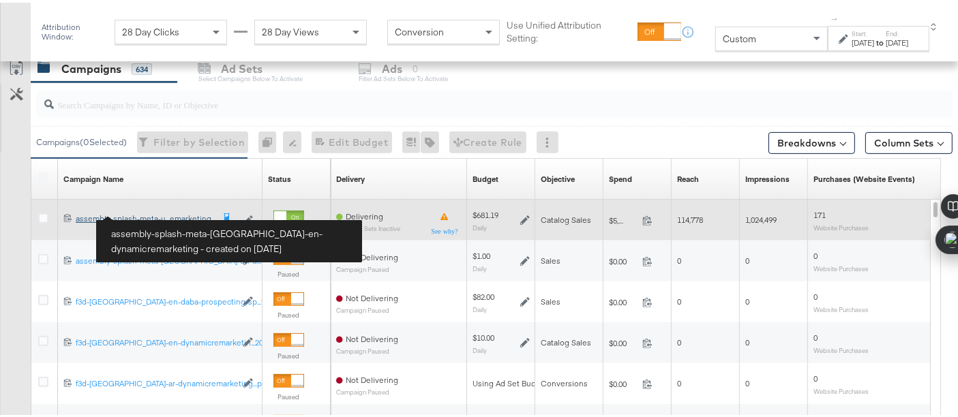
click at [147, 211] on div "assembly-splash-meta-uae-en-dynamicremarketing assembly-splash-meta-u...emarket…" at bounding box center [144, 216] width 136 height 11
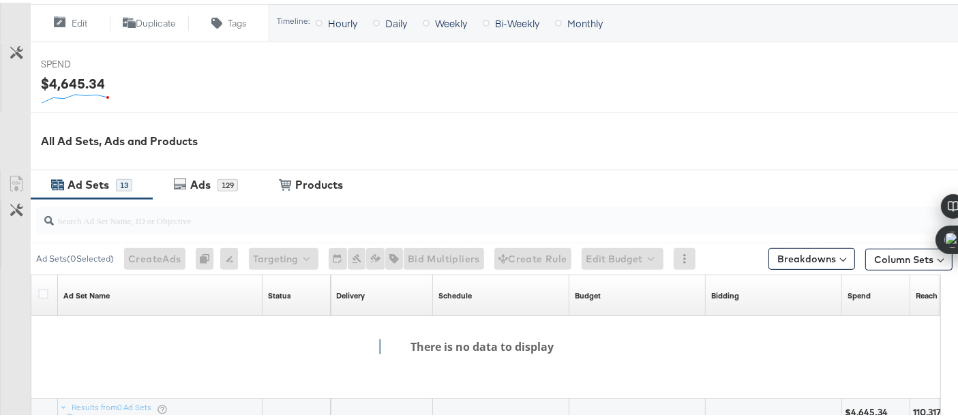
scroll to position [514, 0]
